Goal: Information Seeking & Learning: Learn about a topic

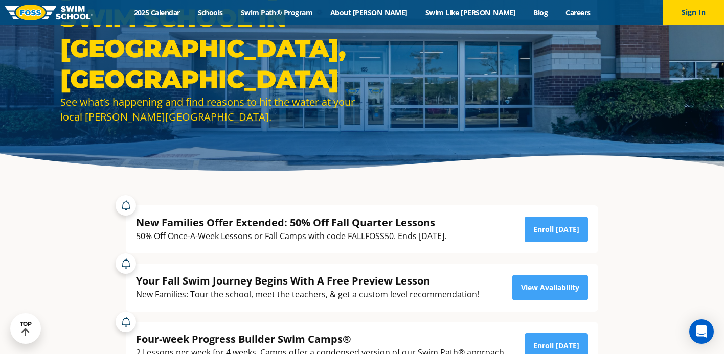
scroll to position [66, 0]
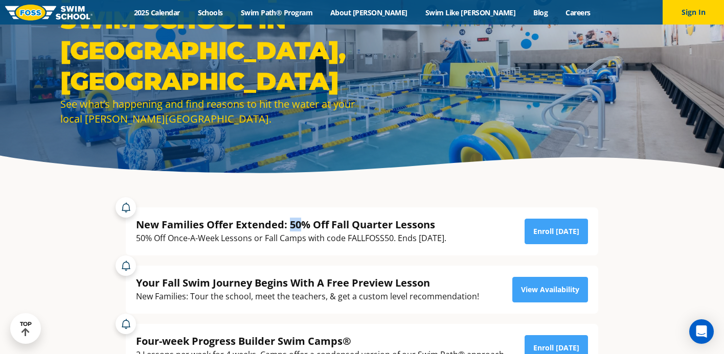
drag, startPoint x: 292, startPoint y: 225, endPoint x: 303, endPoint y: 225, distance: 11.3
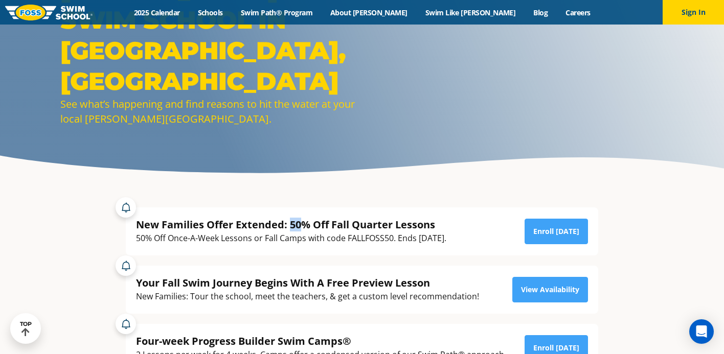
drag, startPoint x: 138, startPoint y: 238, endPoint x: 465, endPoint y: 237, distance: 327.3
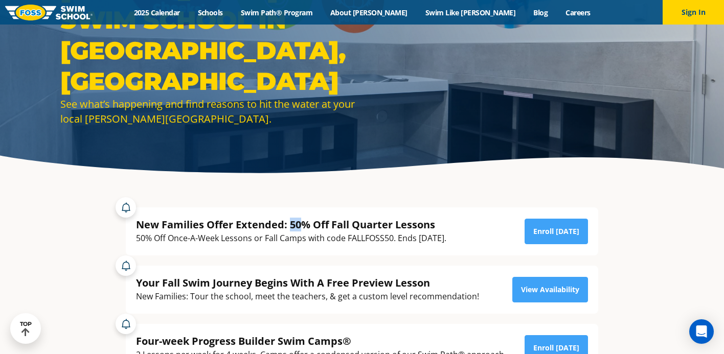
click at [447, 237] on div "50% Off Once-A-Week Lessons or Fall Camps with code FALLFOSS50. Ends [DATE]." at bounding box center [291, 239] width 310 height 14
copy div "50% Off Once-A-Week Lessons or Fall Camps with code FALLFOSS50. Ends [DATE]"
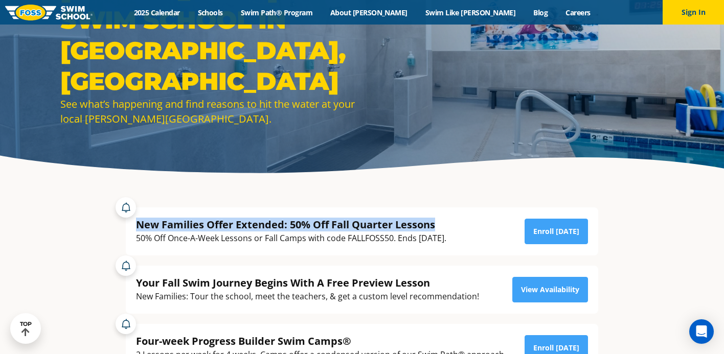
drag, startPoint x: 438, startPoint y: 226, endPoint x: 153, endPoint y: 211, distance: 284.8
click at [153, 211] on div "New Families Offer Extended: 50% Off Fall Quarter Lessons 50% Off Once-A-Week L…" at bounding box center [362, 232] width 473 height 48
copy div "New Families Offer Extended: 50% Off Fall Quarter Lessons"
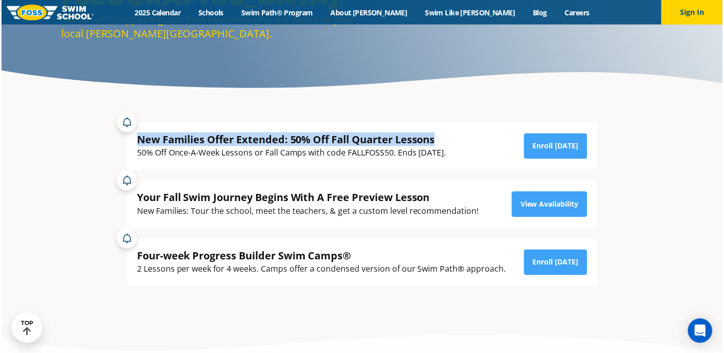
scroll to position [152, 0]
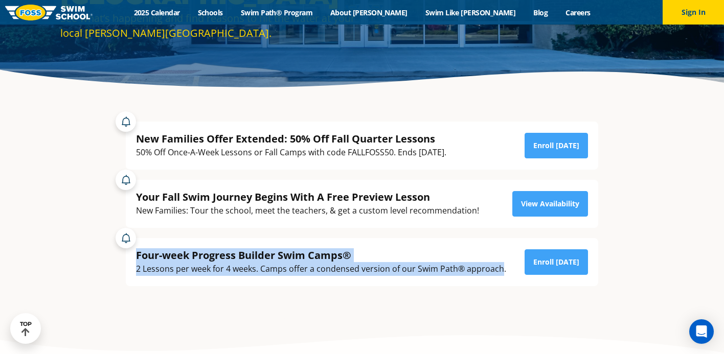
drag, startPoint x: 137, startPoint y: 255, endPoint x: 500, endPoint y: 266, distance: 363.3
click at [500, 266] on div "Four-week Progress Builder Swim Camps® 2 Lessons per week for 4 weeks. Camps of…" at bounding box center [321, 263] width 370 height 28
copy div "Four-week Progress Builder Swim Camps® 2 Lessons per week for 4 weeks. Camps of…"
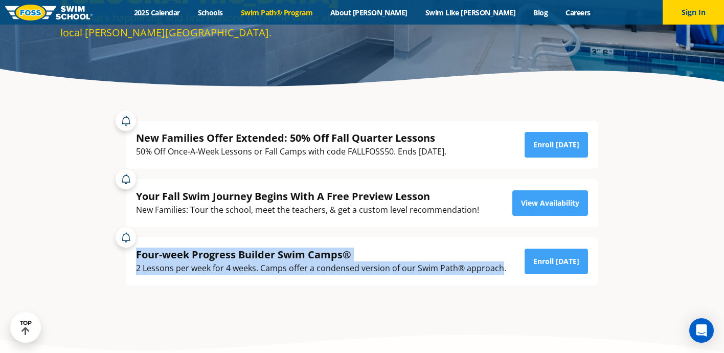
click at [307, 12] on link "Swim Path® Program" at bounding box center [277, 13] width 90 height 10
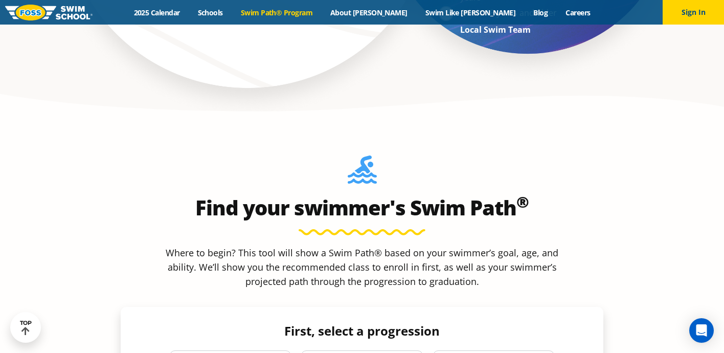
scroll to position [792, 0]
